Goal: Task Accomplishment & Management: Manage account settings

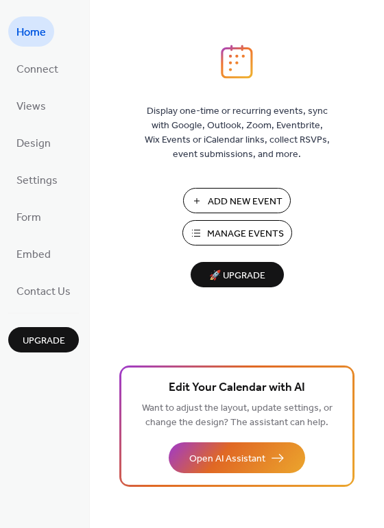
click at [246, 235] on span "Manage Events" at bounding box center [245, 234] width 77 height 14
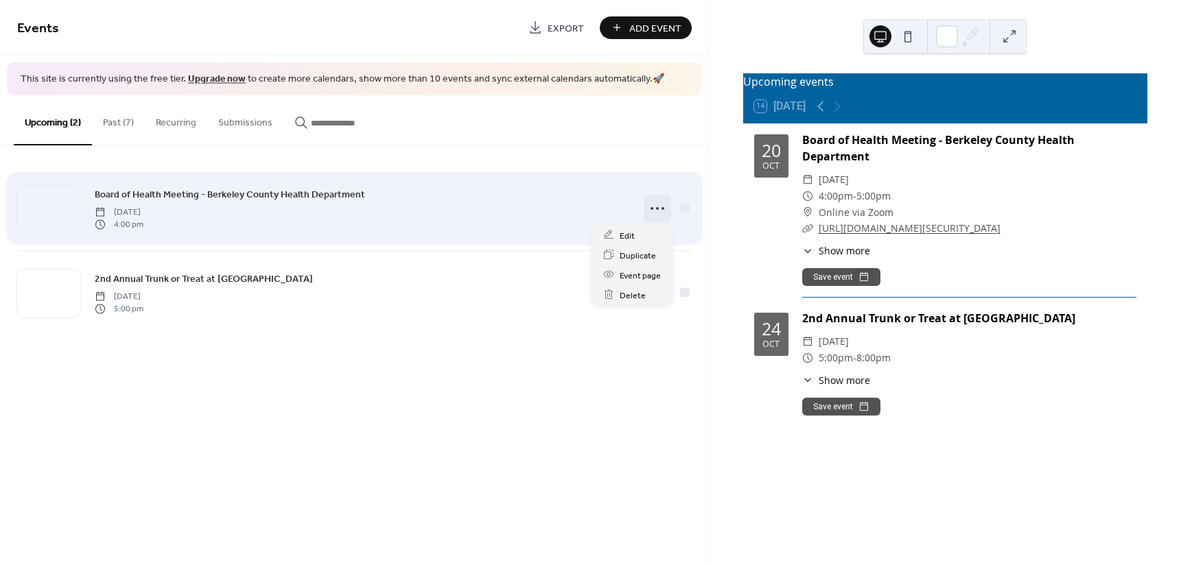
click at [661, 212] on icon at bounding box center [657, 209] width 22 height 22
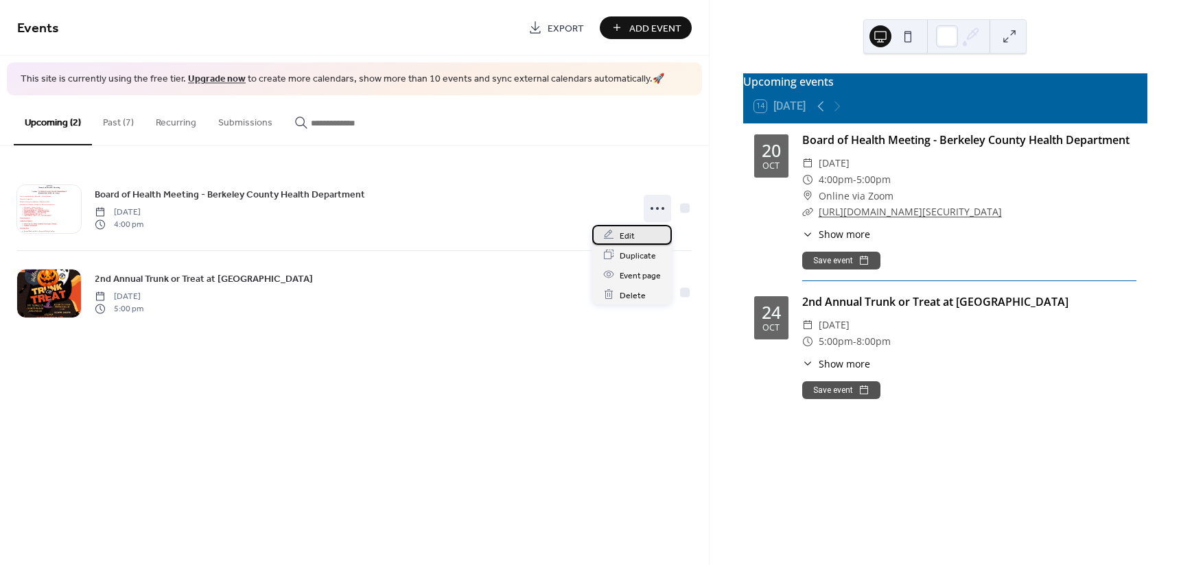
click at [630, 232] on span "Edit" at bounding box center [627, 235] width 15 height 14
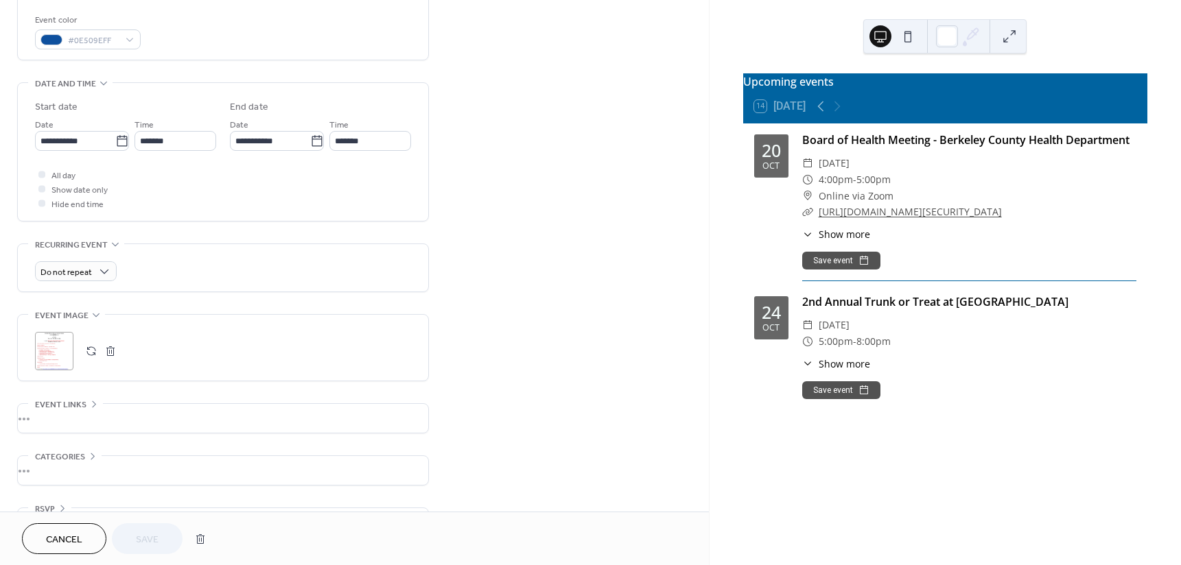
scroll to position [404, 0]
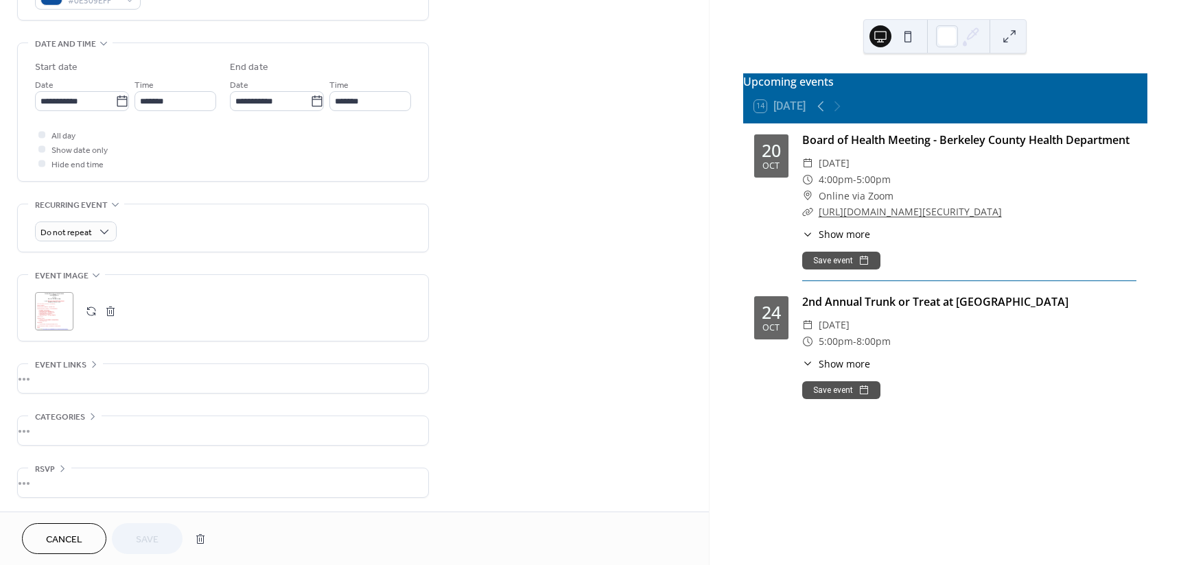
click at [107, 309] on button "button" at bounding box center [110, 311] width 19 height 19
click at [91, 309] on button "button" at bounding box center [91, 311] width 19 height 19
click at [137, 533] on span "Save" at bounding box center [147, 540] width 23 height 14
